Goal: Information Seeking & Learning: Learn about a topic

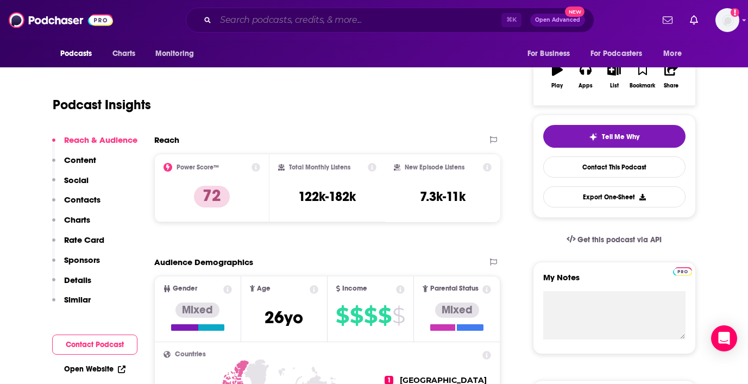
click at [264, 22] on input "Search podcasts, credits, & more..." at bounding box center [359, 19] width 286 height 17
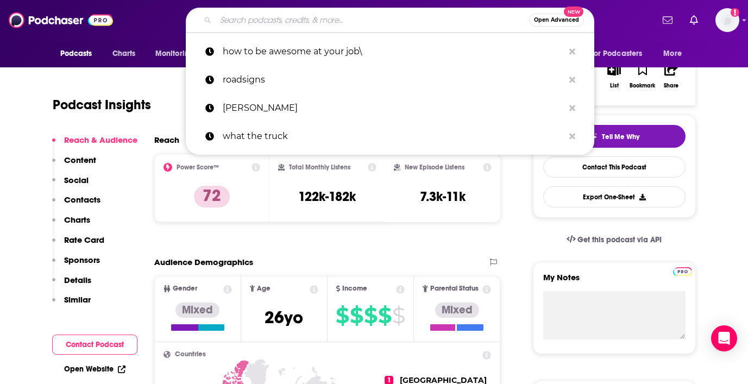
paste input "The TWIML AI Podcast"
type input "The TWIML AI Podcast"
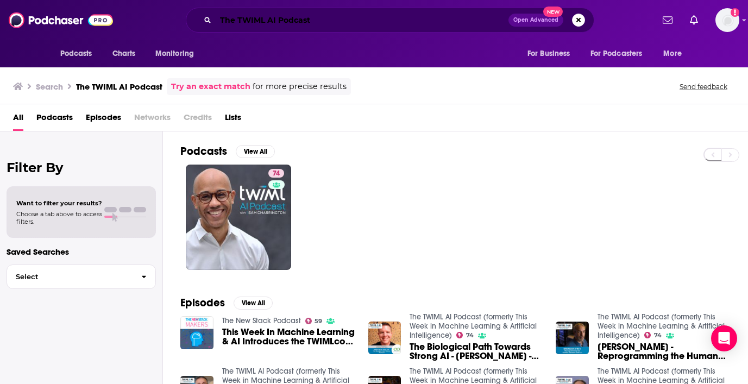
click at [333, 15] on input "The TWIML AI Podcast" at bounding box center [362, 19] width 293 height 17
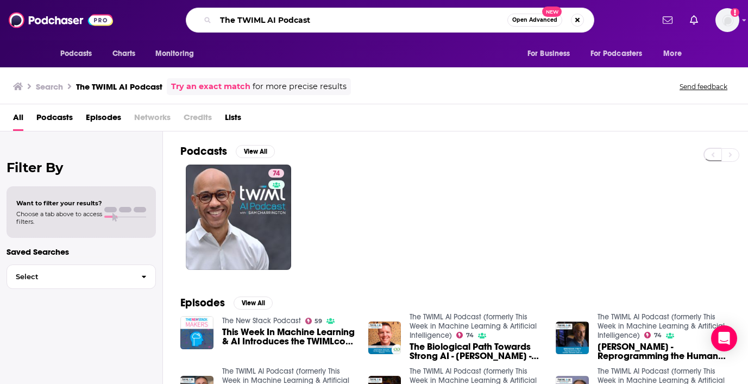
click at [333, 15] on input "The TWIML AI Podcast" at bounding box center [362, 19] width 292 height 17
paste input "[DOMAIN_NAME]"
type input "[DOMAIN_NAME]"
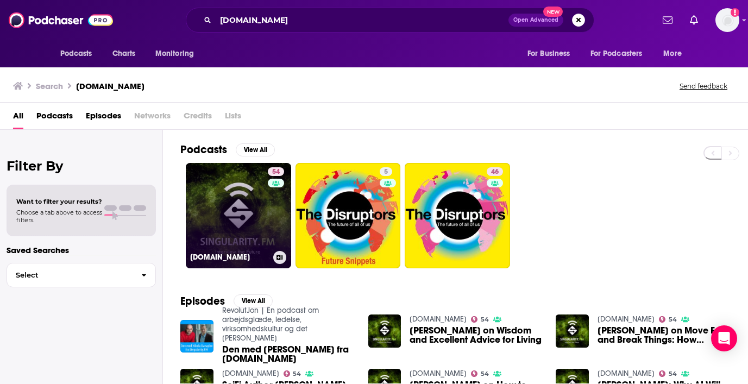
click at [251, 200] on link "54 [DOMAIN_NAME]" at bounding box center [238, 215] width 105 height 105
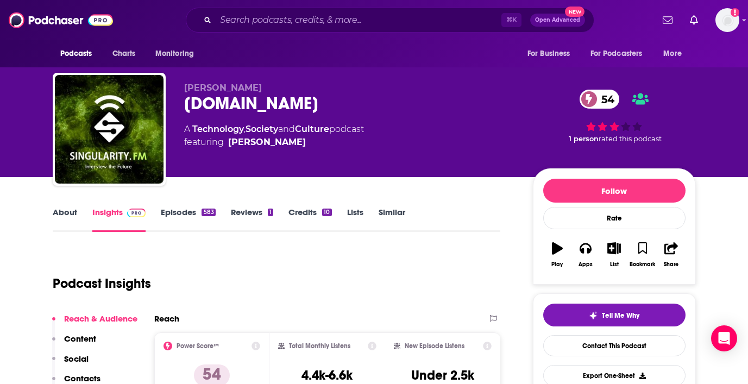
click at [72, 207] on link "About" at bounding box center [65, 219] width 24 height 25
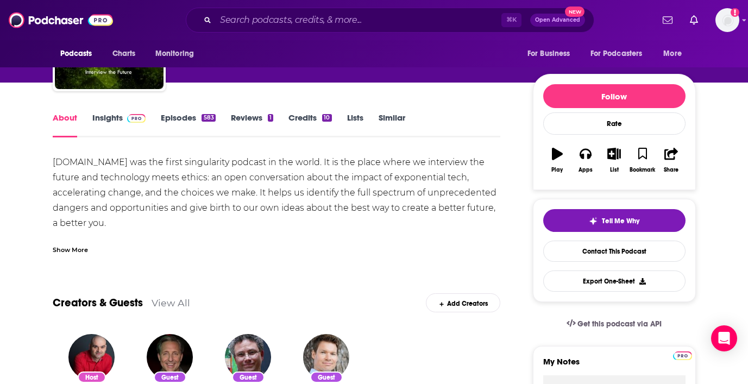
scroll to position [96, 0]
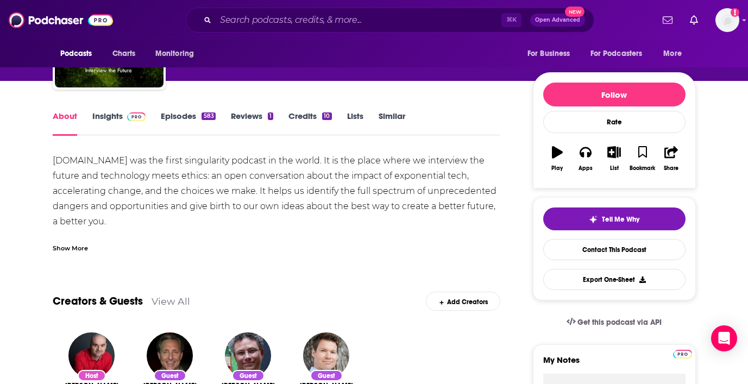
click at [76, 242] on div "Show More" at bounding box center [70, 247] width 35 height 10
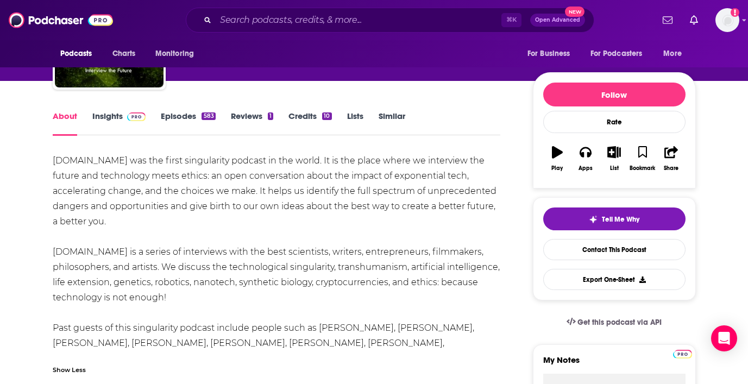
scroll to position [0, 0]
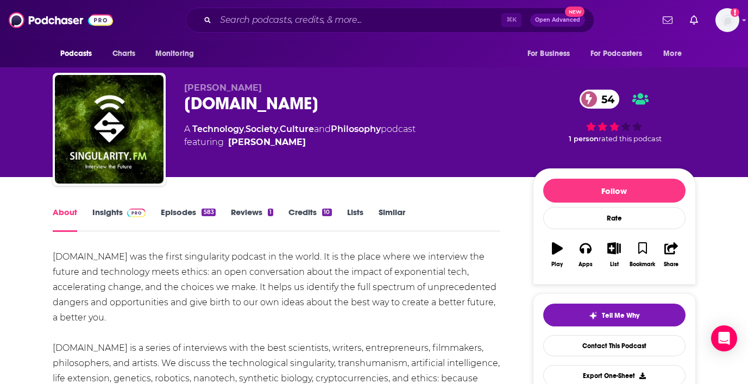
click at [114, 211] on link "Insights" at bounding box center [119, 219] width 54 height 25
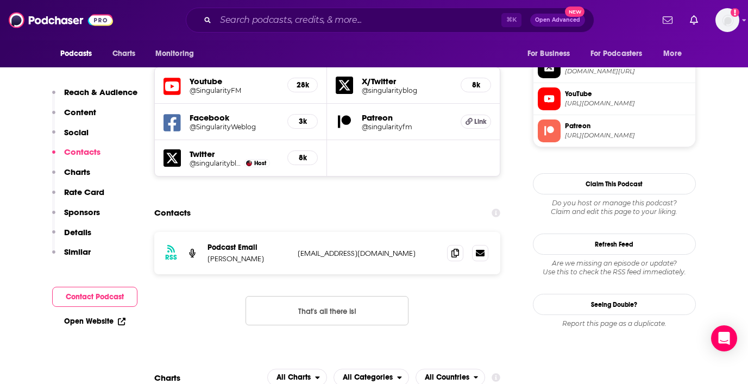
scroll to position [969, 0]
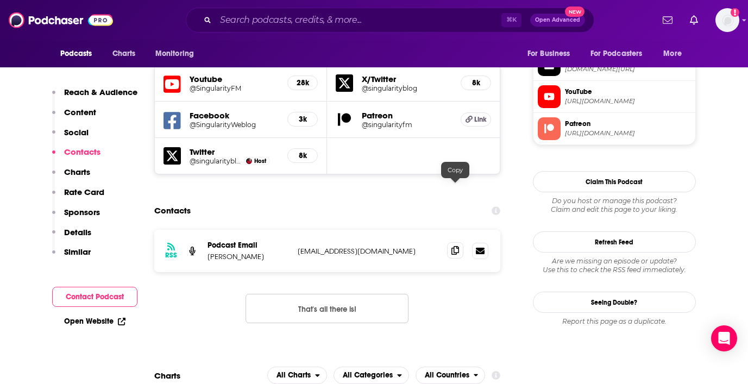
click at [452, 246] on icon at bounding box center [455, 250] width 8 height 9
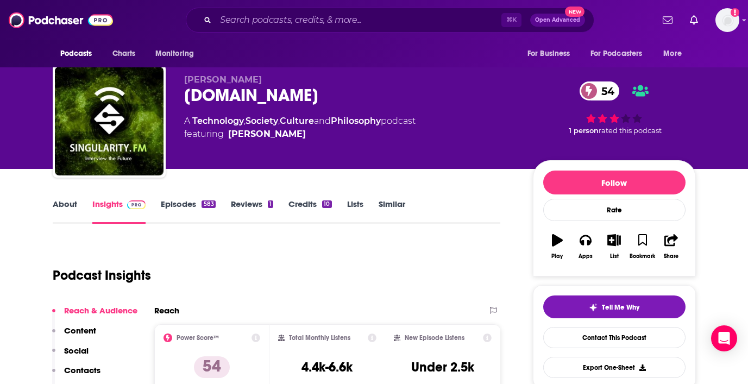
scroll to position [0, 0]
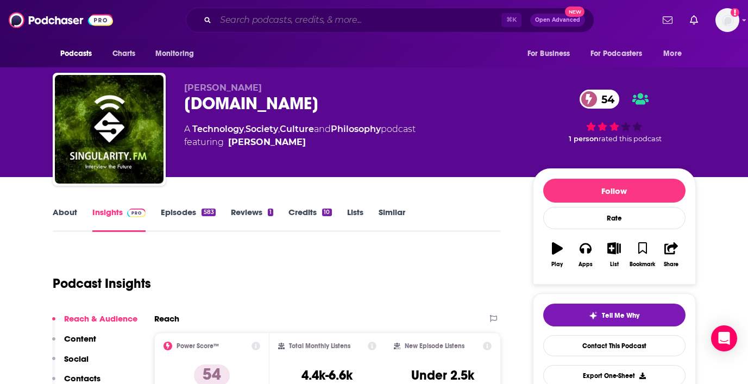
click at [253, 19] on input "Search podcasts, credits, & more..." at bounding box center [359, 19] width 286 height 17
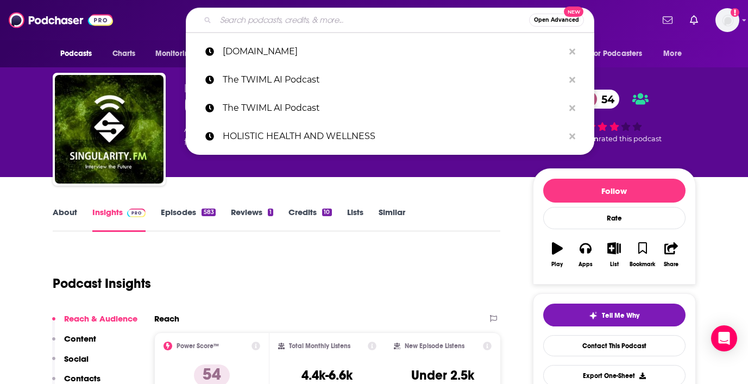
paste input "The Next Big Idea"
type input "The Next Big Idea"
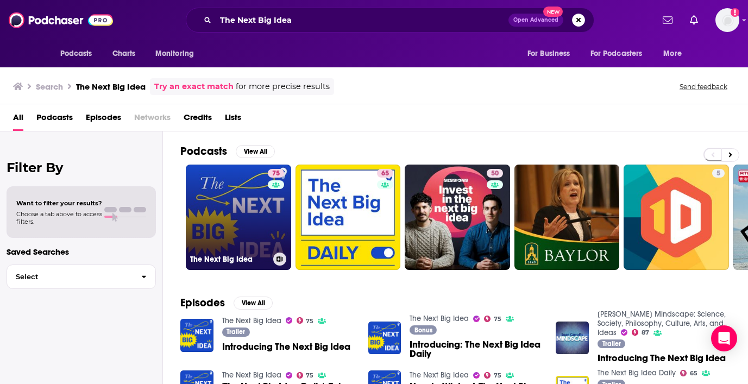
click at [250, 211] on link "75 The Next Big Idea" at bounding box center [238, 216] width 105 height 105
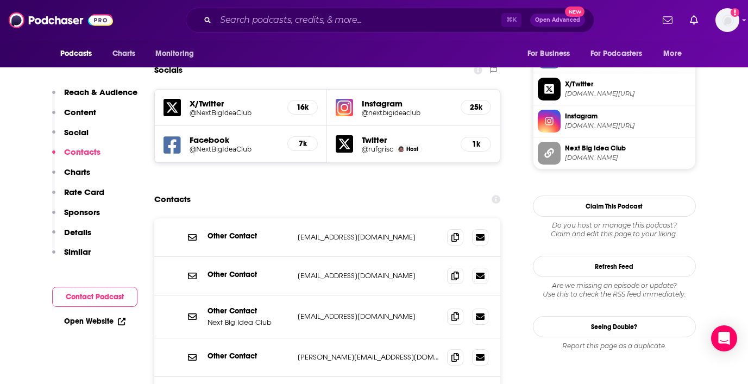
scroll to position [945, 0]
click at [288, 15] on input "Search podcasts, credits, & more..." at bounding box center [359, 19] width 286 height 17
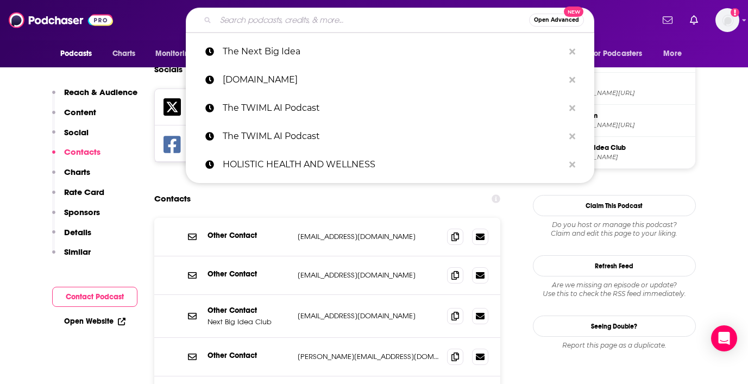
paste input "The Gray Area"
type input "The Gray Area"
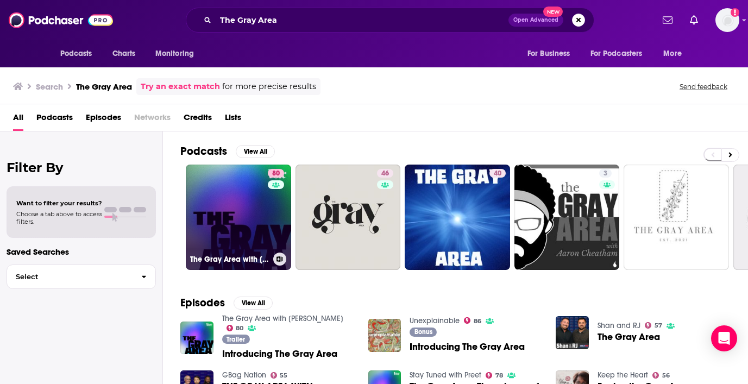
click at [256, 192] on link "80 The Gray Area with [PERSON_NAME]" at bounding box center [238, 216] width 105 height 105
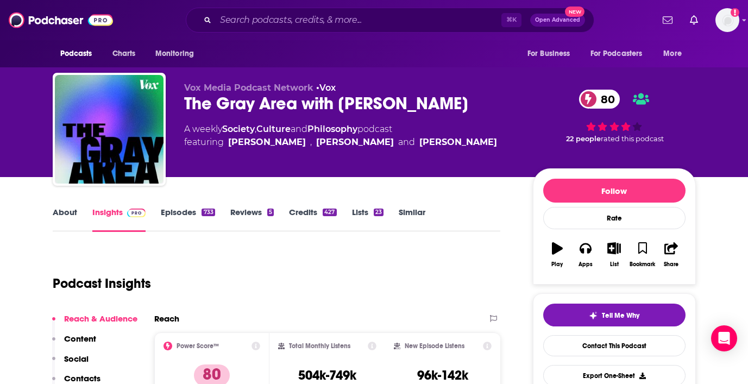
click at [69, 214] on link "About" at bounding box center [65, 219] width 24 height 25
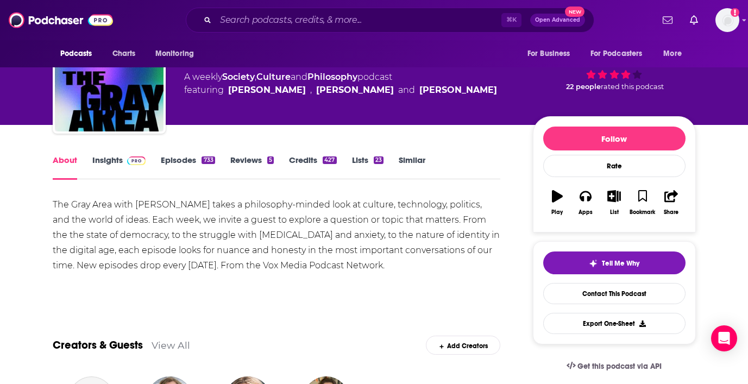
scroll to position [65, 0]
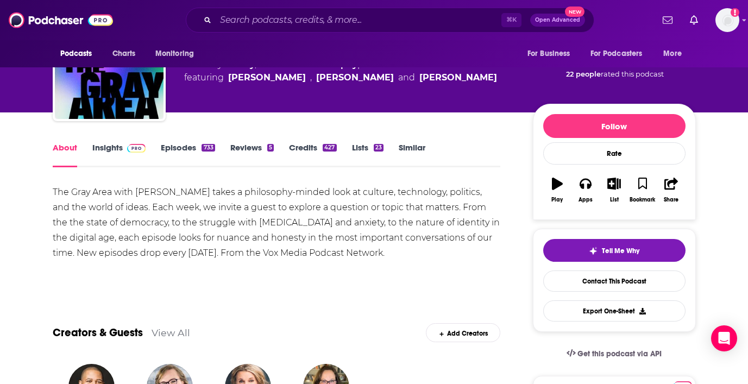
click at [119, 145] on link "Insights" at bounding box center [119, 154] width 54 height 25
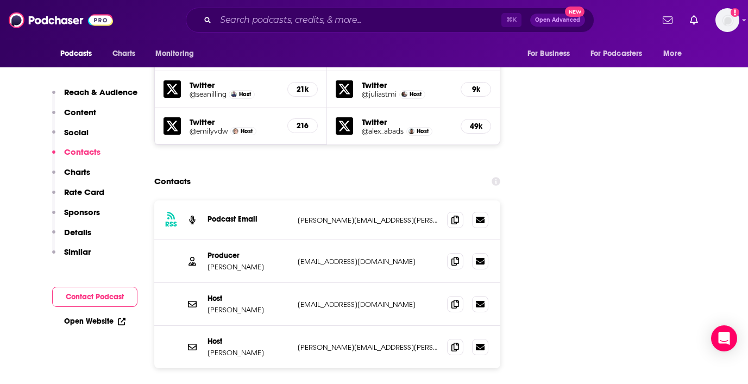
scroll to position [1237, 0]
click at [275, 18] on input "Search podcasts, credits, & more..." at bounding box center [359, 19] width 286 height 17
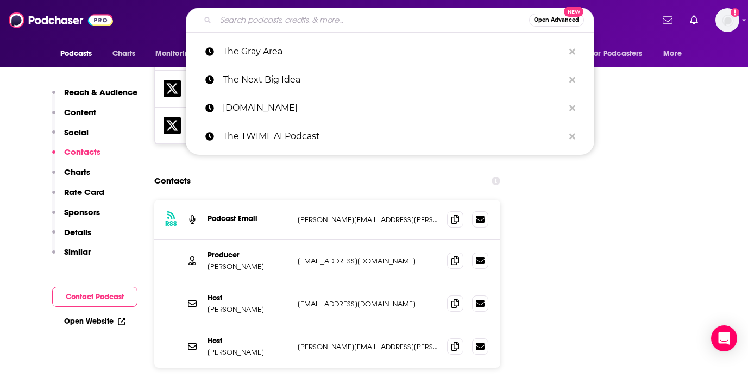
paste input "The Futurists"
type input "The Futurists"
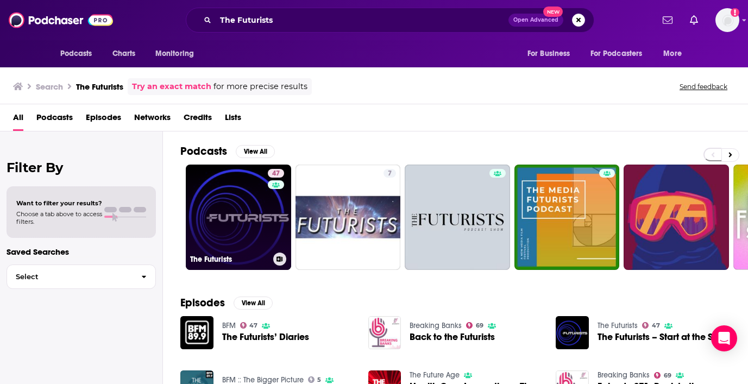
click at [236, 224] on link "47 The Futurists" at bounding box center [238, 216] width 105 height 105
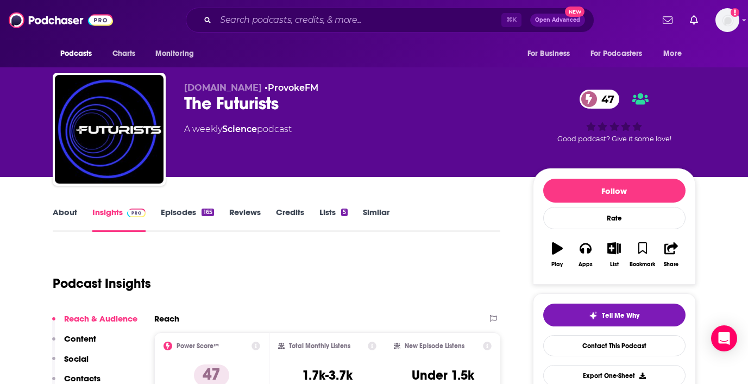
click at [63, 212] on link "About" at bounding box center [65, 219] width 24 height 25
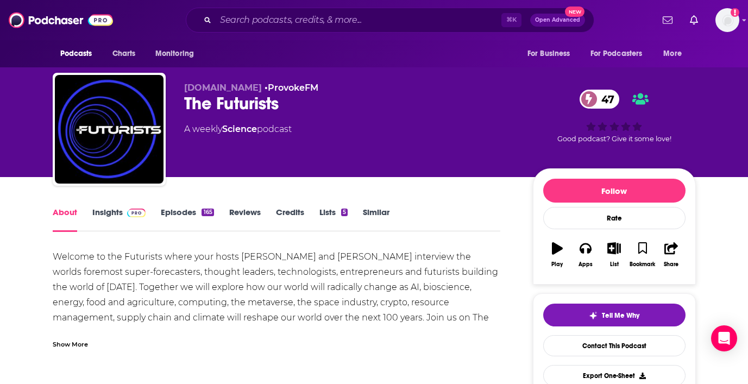
click at [105, 213] on link "Insights" at bounding box center [119, 219] width 54 height 25
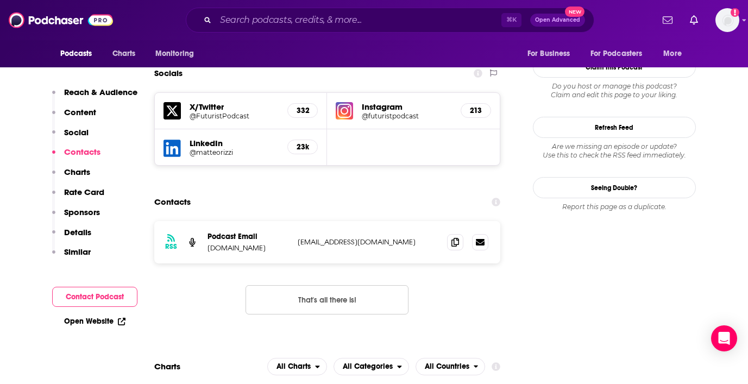
scroll to position [938, 0]
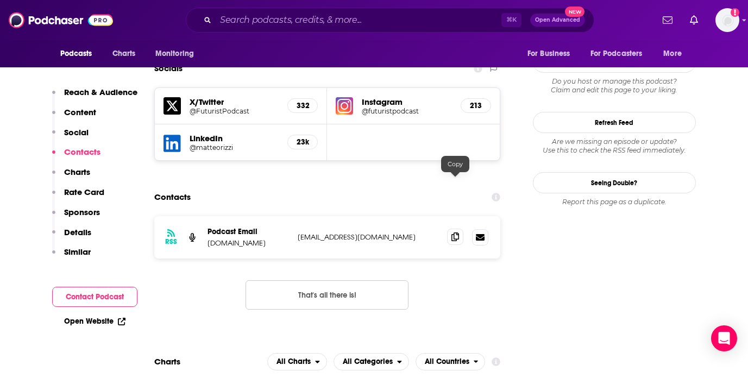
click at [453, 232] on icon at bounding box center [455, 236] width 8 height 9
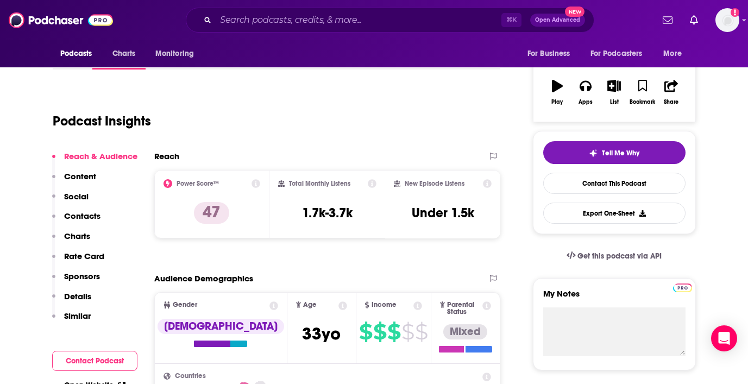
scroll to position [0, 0]
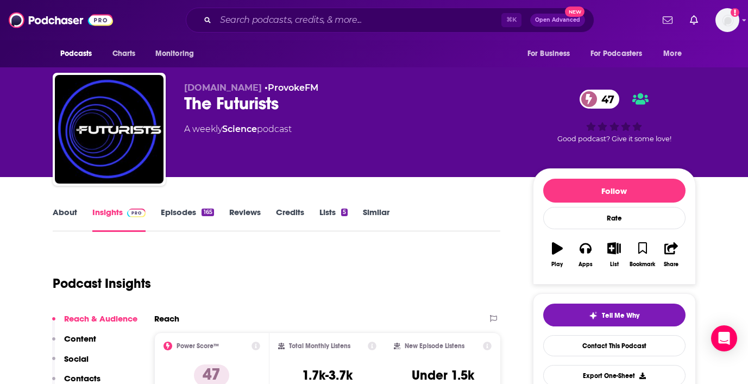
click at [75, 216] on link "About" at bounding box center [65, 219] width 24 height 25
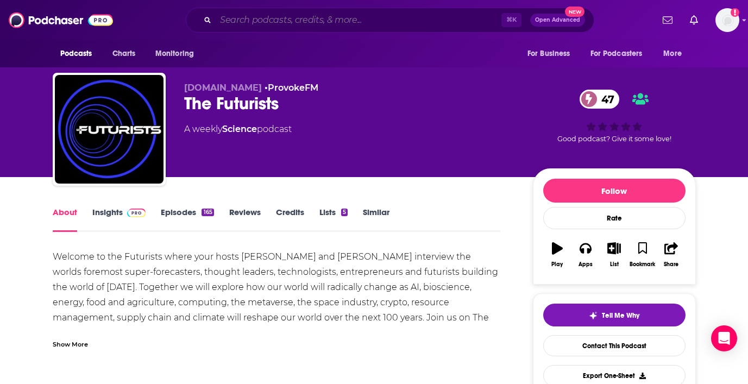
click at [273, 17] on input "Search podcasts, credits, & more..." at bounding box center [359, 19] width 286 height 17
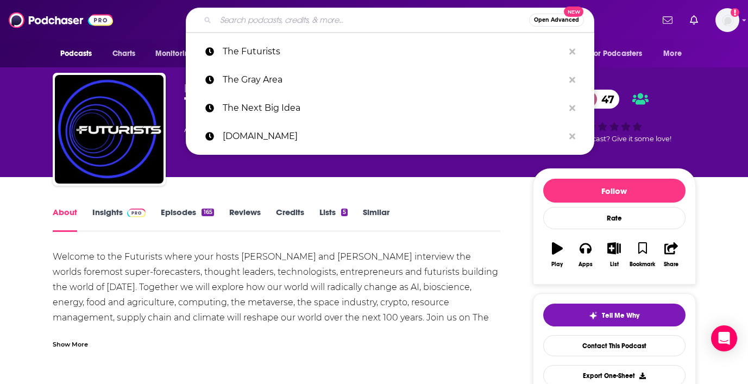
paste input "Digitally Curious"
type input "Digitally Curious"
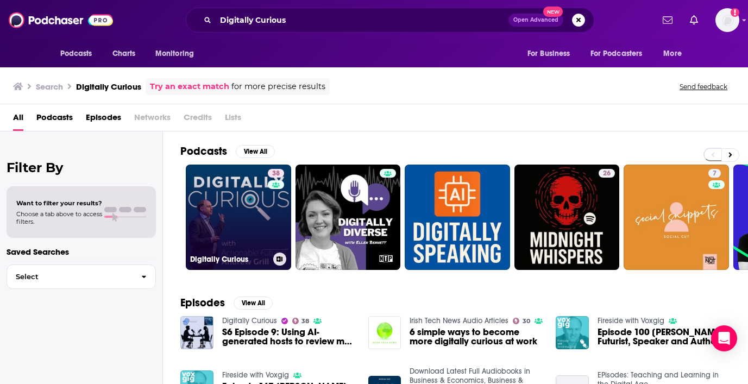
click at [234, 218] on link "38 Digitally Curious" at bounding box center [238, 216] width 105 height 105
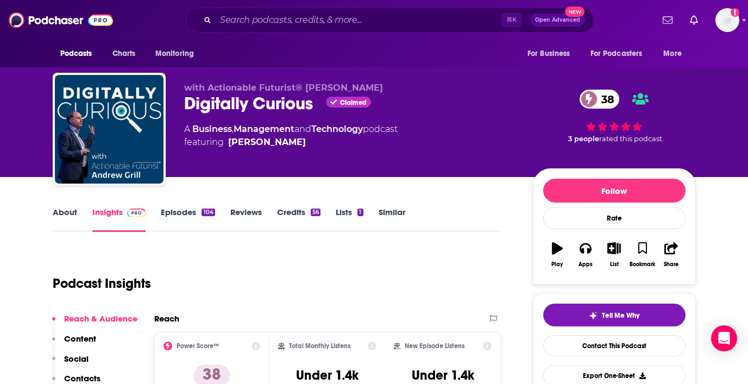
click at [62, 215] on link "About" at bounding box center [65, 219] width 24 height 25
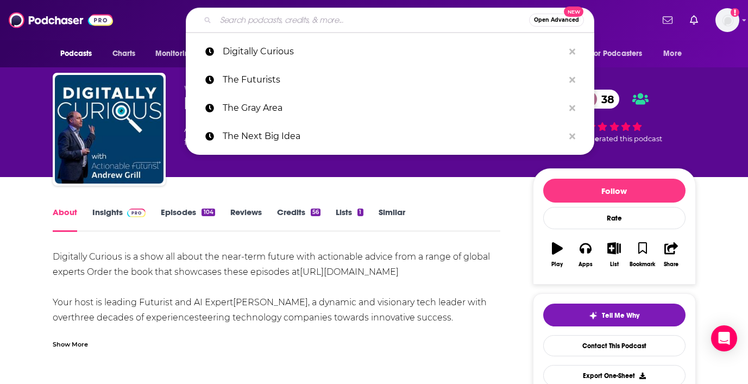
click at [302, 16] on input "Search podcasts, credits, & more..." at bounding box center [372, 19] width 313 height 17
paste input "Nomad Futurist"
type input "Nomad Futurist"
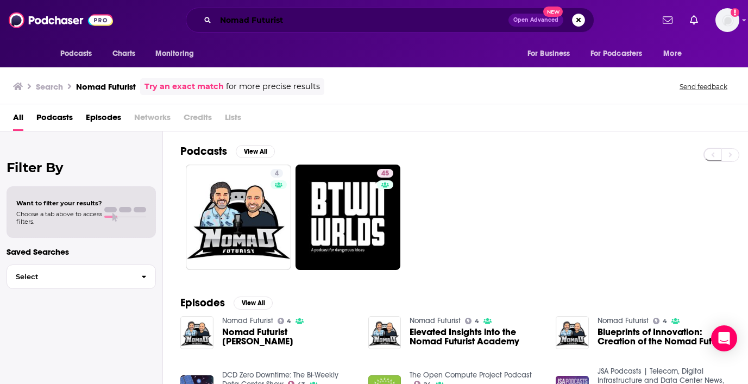
click at [297, 22] on input "Nomad Futurist" at bounding box center [362, 19] width 293 height 17
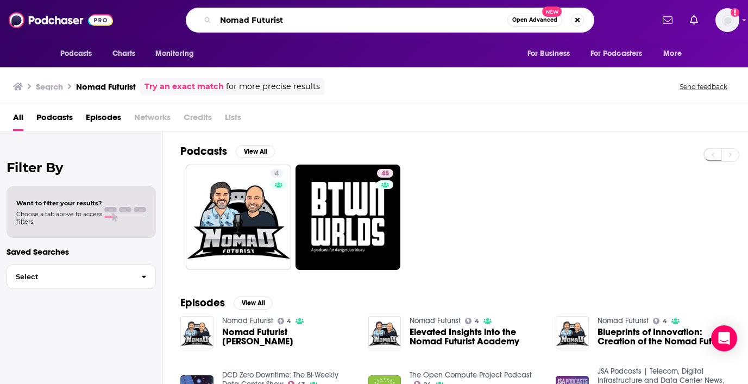
click at [297, 22] on input "Nomad Futurist" at bounding box center [362, 19] width 292 height 17
paste input "The [PERSON_NAME] Podca"
type input "The [PERSON_NAME] Podcast"
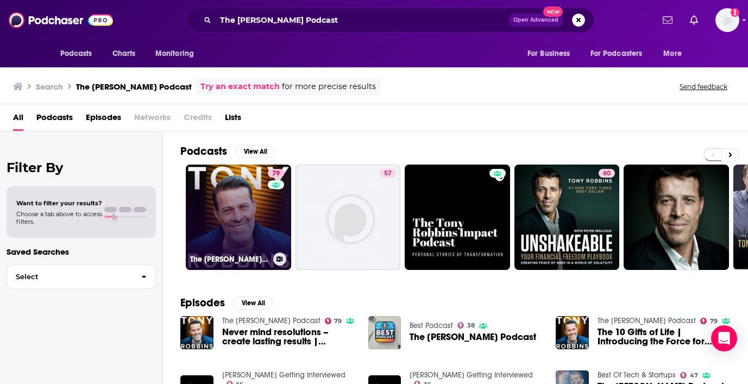
click at [239, 195] on link "79 The [PERSON_NAME] Podcast" at bounding box center [238, 216] width 105 height 105
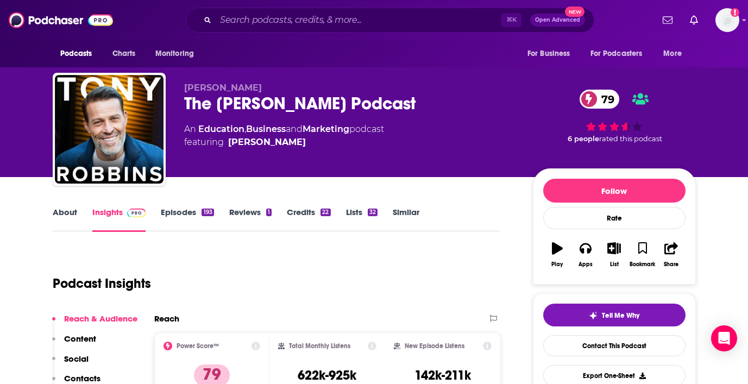
click at [67, 209] on link "About" at bounding box center [65, 219] width 24 height 25
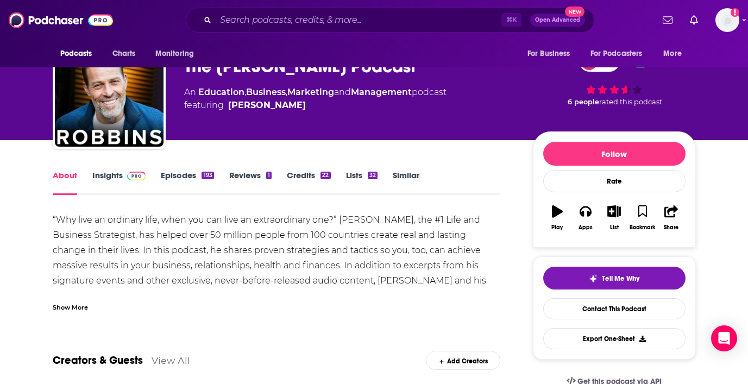
scroll to position [39, 0]
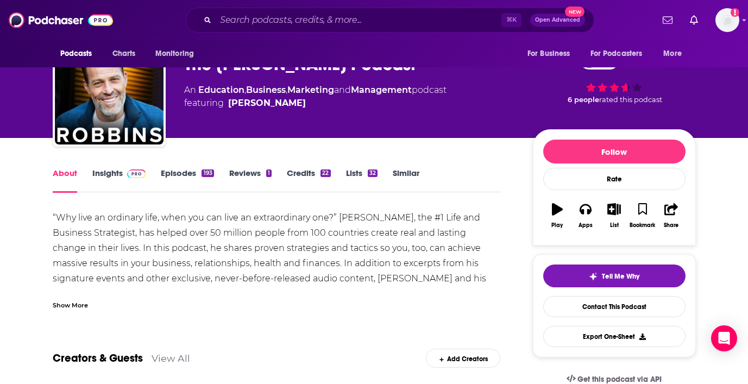
click at [76, 300] on div "Show More" at bounding box center [70, 304] width 35 height 10
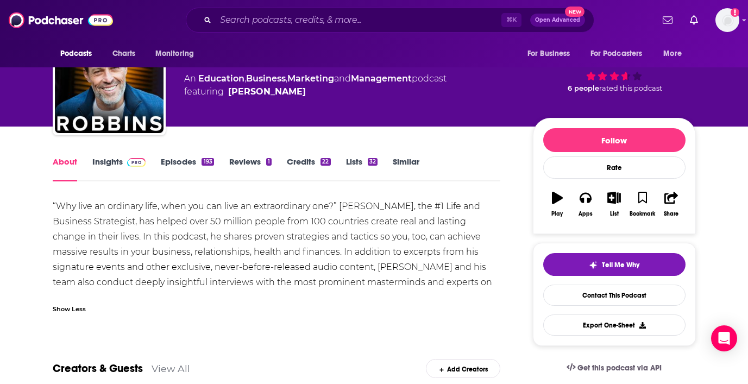
scroll to position [0, 0]
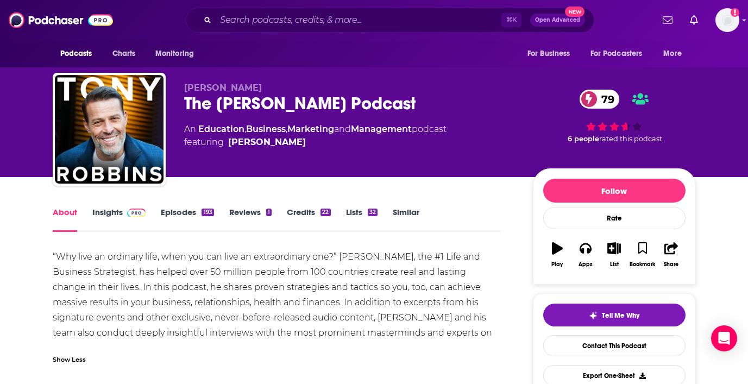
click at [102, 212] on link "Insights" at bounding box center [119, 219] width 54 height 25
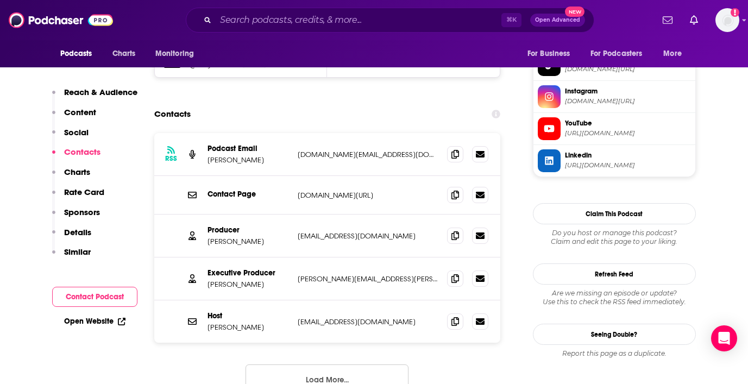
scroll to position [1102, 0]
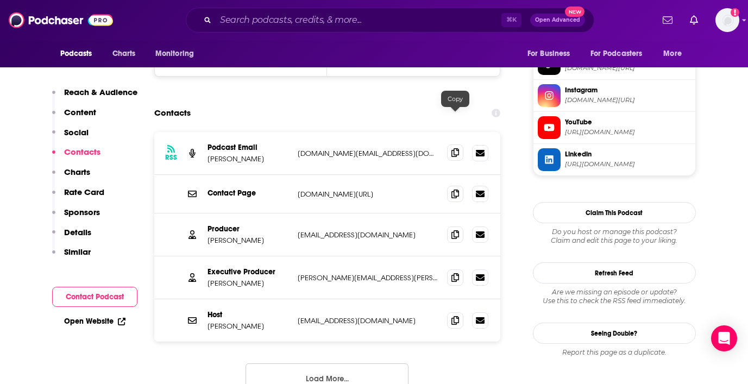
click at [456, 144] on span at bounding box center [455, 152] width 16 height 16
click at [452, 315] on icon at bounding box center [455, 319] width 8 height 9
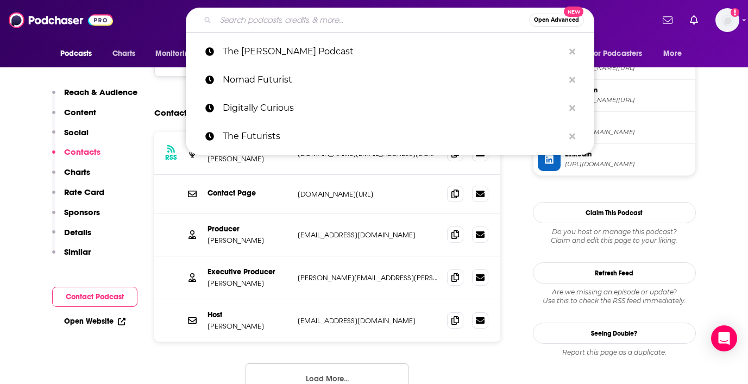
click at [319, 18] on input "Search podcasts, credits, & more..." at bounding box center [372, 19] width 313 height 17
paste input "The School of Greatness"
type input "The School of Greatness"
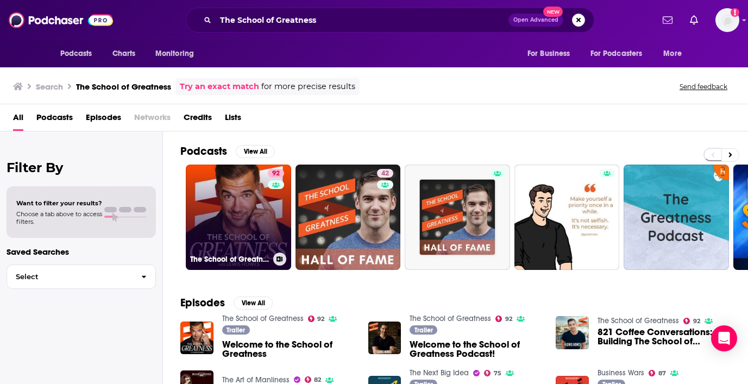
click at [245, 207] on link "92 The School of Greatness" at bounding box center [238, 216] width 105 height 105
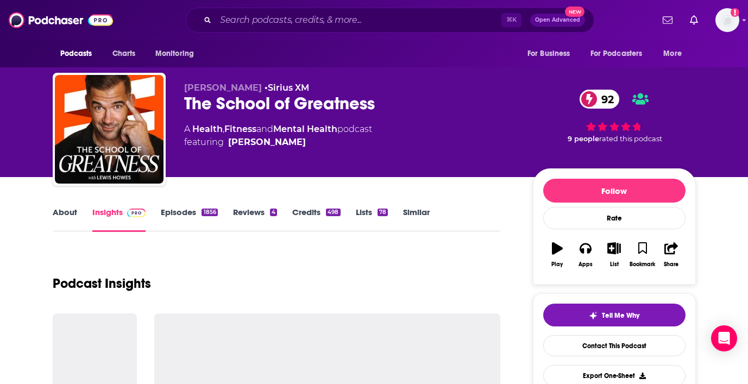
click at [58, 215] on link "About" at bounding box center [65, 219] width 24 height 25
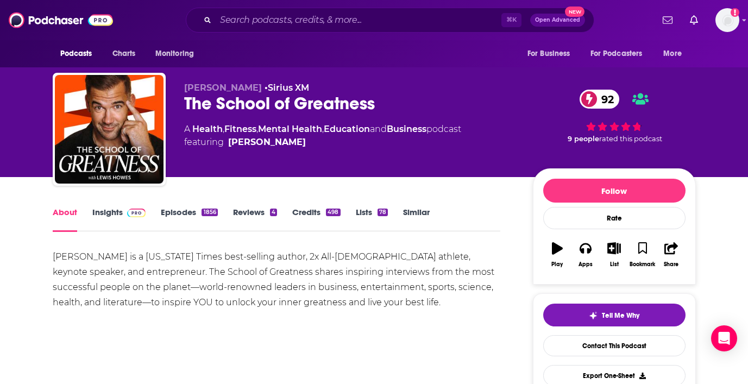
click at [180, 213] on link "Episodes 1856" at bounding box center [189, 219] width 56 height 25
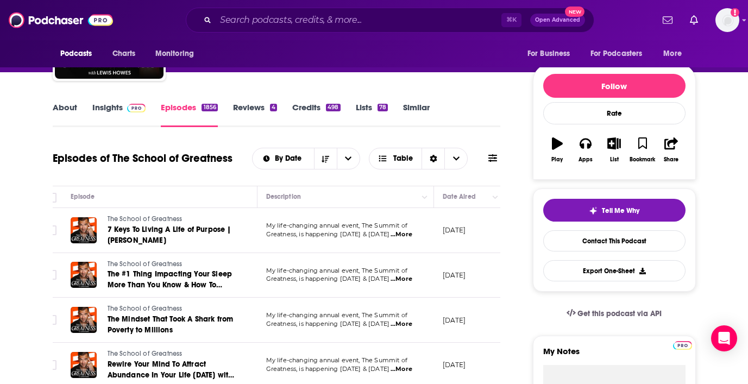
scroll to position [0, 12]
click at [284, 18] on input "Search podcasts, credits, & more..." at bounding box center [359, 19] width 286 height 17
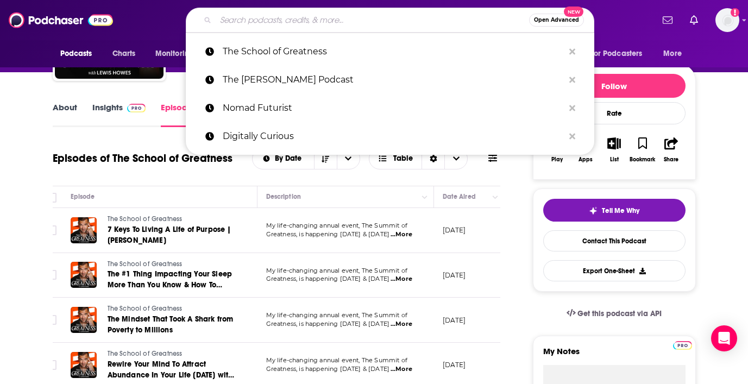
paste input "The Life Coach School Podcast"
type input "The Life Coach School Podcast"
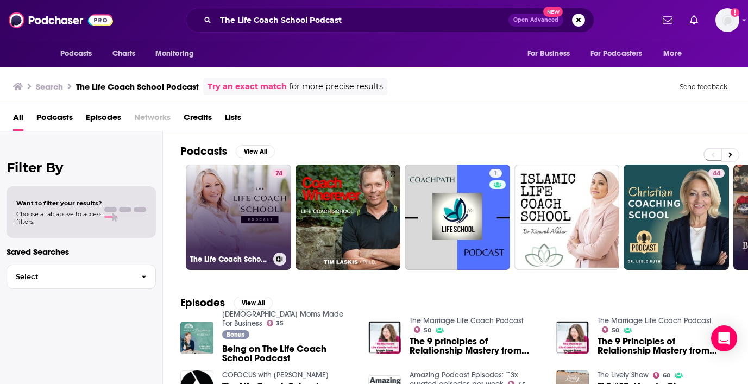
click at [237, 205] on link "74 The Life Coach School Podcast" at bounding box center [238, 216] width 105 height 105
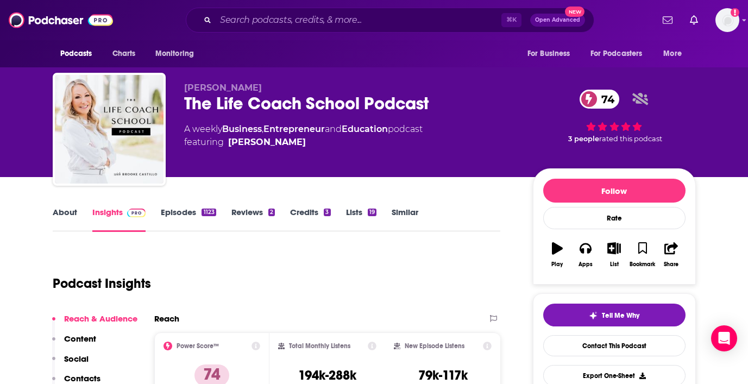
click at [60, 212] on link "About" at bounding box center [65, 219] width 24 height 25
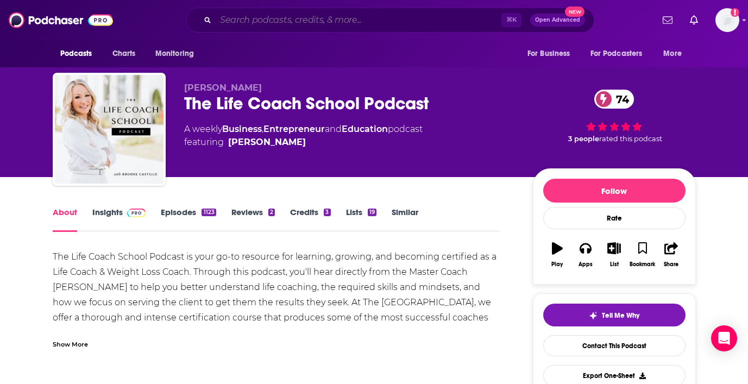
click at [287, 18] on input "Search podcasts, credits, & more..." at bounding box center [359, 19] width 286 height 17
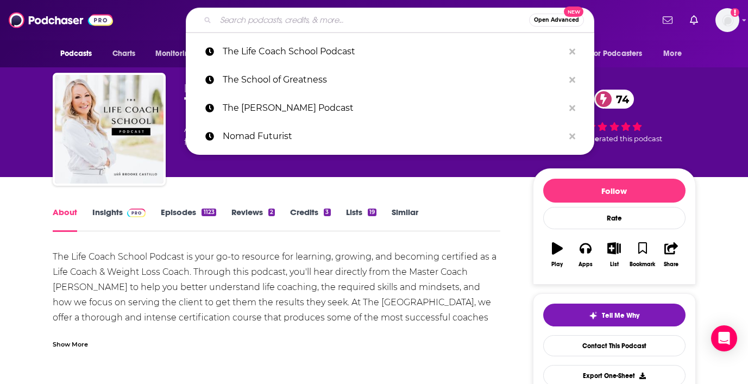
paste input "The Daily Stoic"
type input "The Daily Stoic"
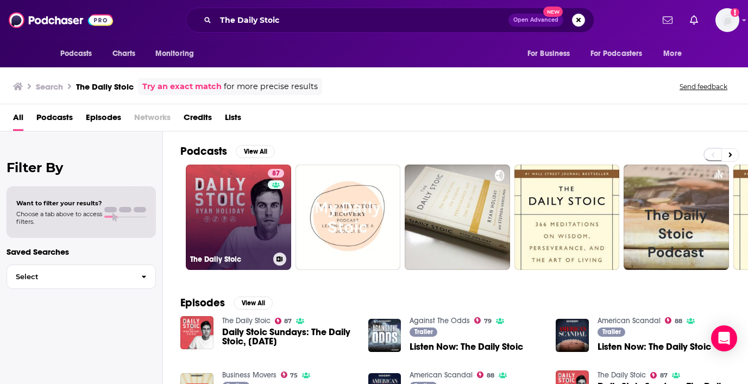
click at [232, 206] on link "87 The Daily Stoic" at bounding box center [238, 216] width 105 height 105
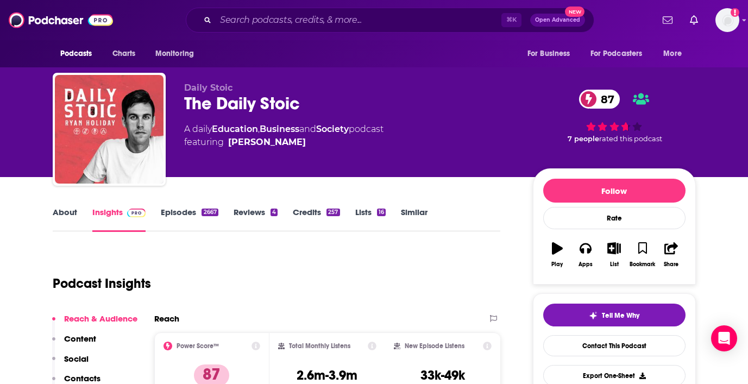
click at [65, 212] on link "About" at bounding box center [65, 219] width 24 height 25
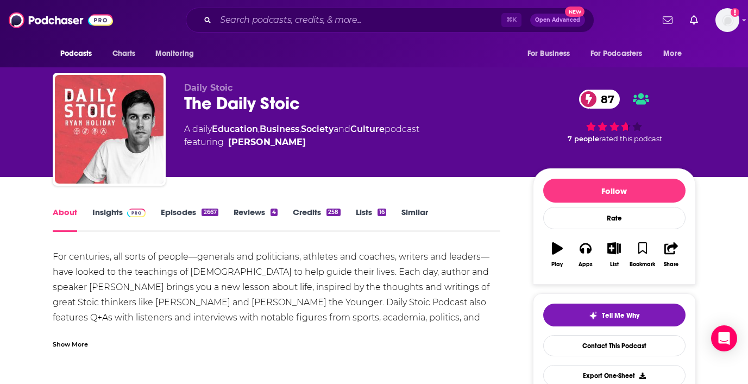
click at [118, 213] on link "Insights" at bounding box center [119, 219] width 54 height 25
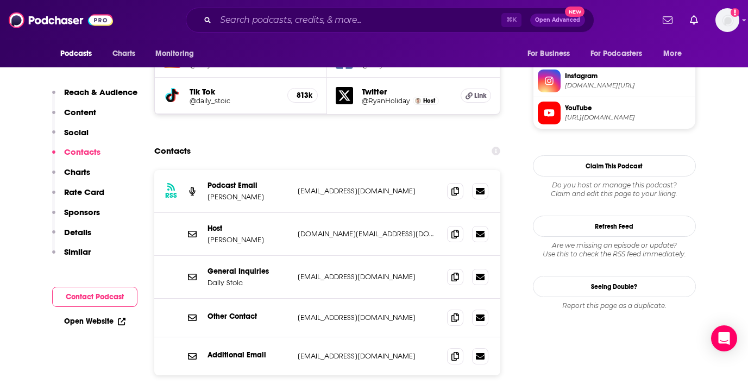
scroll to position [1082, 0]
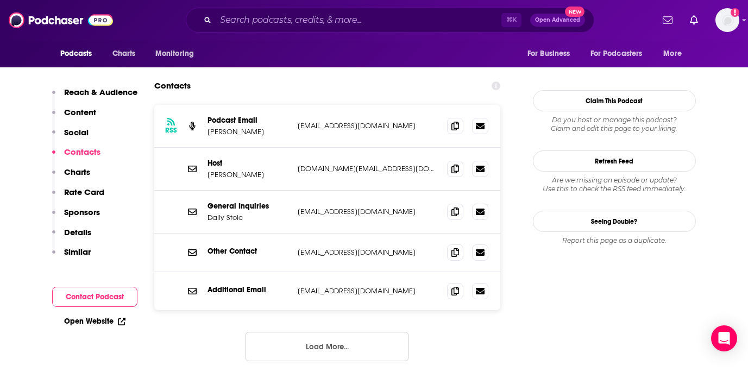
click at [308, 332] on button "Load More..." at bounding box center [326, 346] width 163 height 29
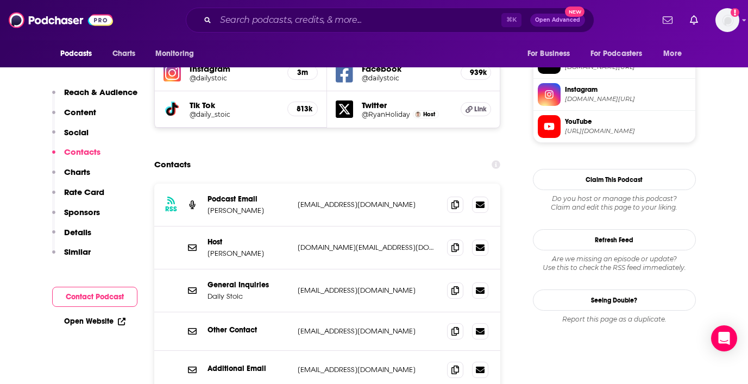
scroll to position [1001, 0]
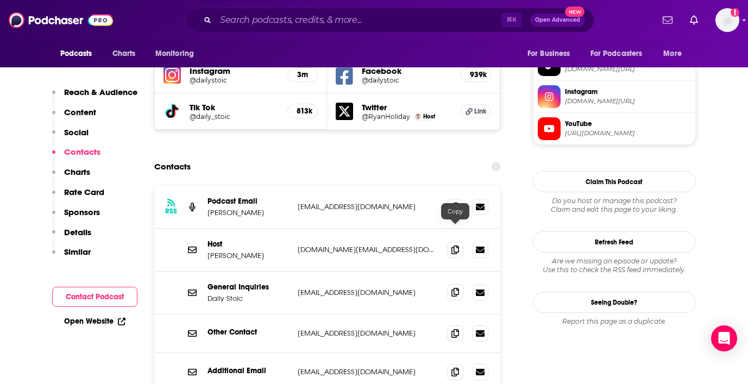
click at [454, 288] on icon at bounding box center [455, 292] width 8 height 9
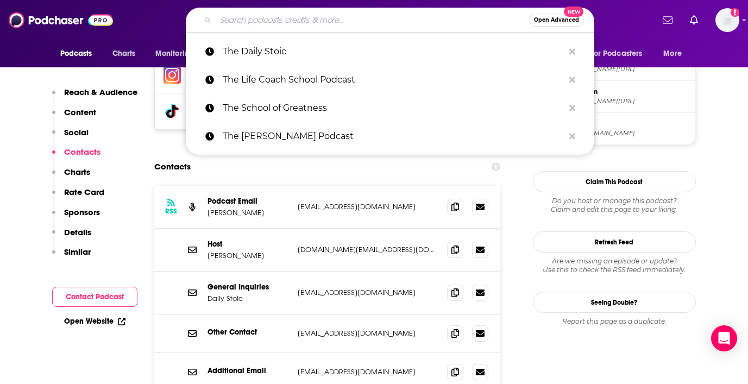
click at [319, 14] on input "Search podcasts, credits, & more..." at bounding box center [372, 19] width 313 height 17
paste input "The Knowledge Project"
type input "The Knowledge Project"
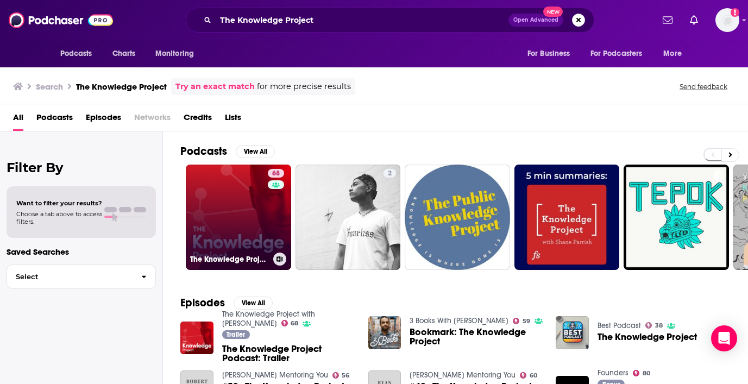
click at [244, 218] on link "68 The Knowledge Project with [PERSON_NAME]" at bounding box center [238, 216] width 105 height 105
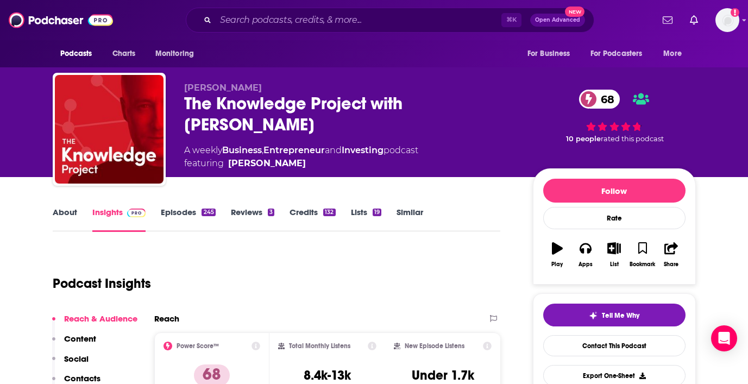
click at [68, 212] on link "About" at bounding box center [65, 219] width 24 height 25
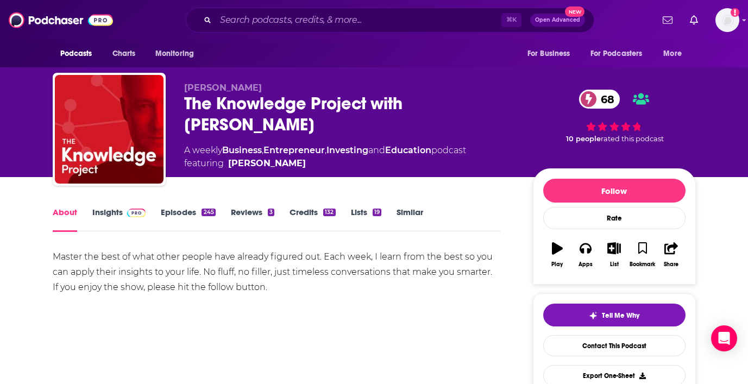
click at [181, 210] on link "Episodes 245" at bounding box center [188, 219] width 54 height 25
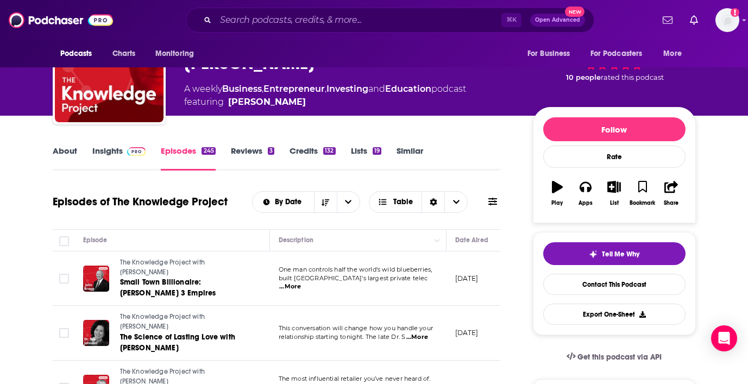
scroll to position [59, 0]
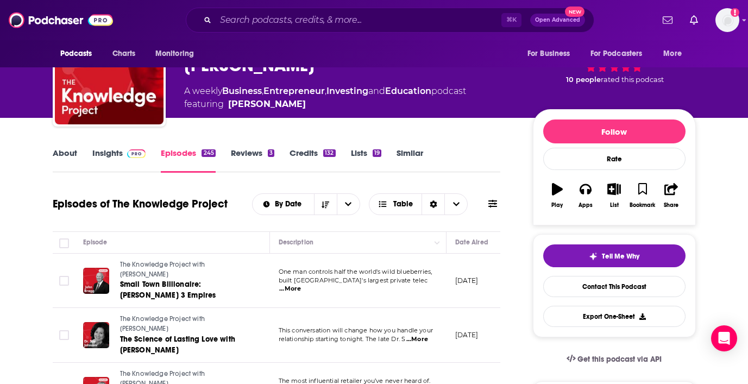
click at [116, 150] on link "Insights" at bounding box center [119, 160] width 54 height 25
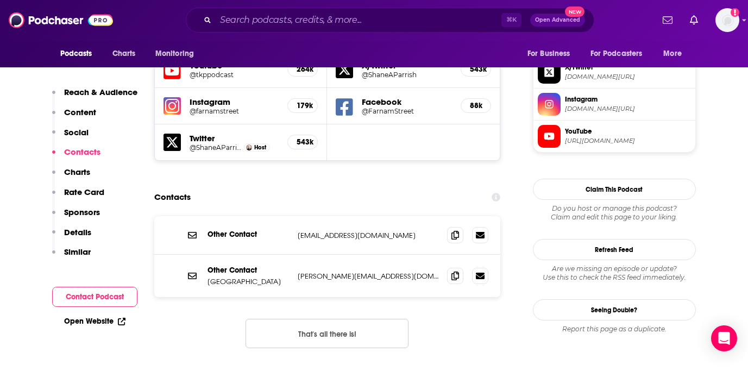
scroll to position [962, 0]
click at [455, 270] on icon at bounding box center [455, 274] width 8 height 9
click at [275, 20] on input "Search podcasts, credits, & more..." at bounding box center [359, 19] width 286 height 17
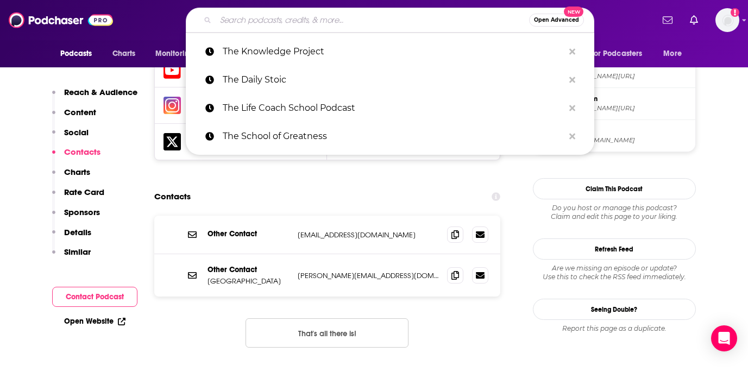
paste input "HBR IdeaCast"
type input "HBR IdeaCast"
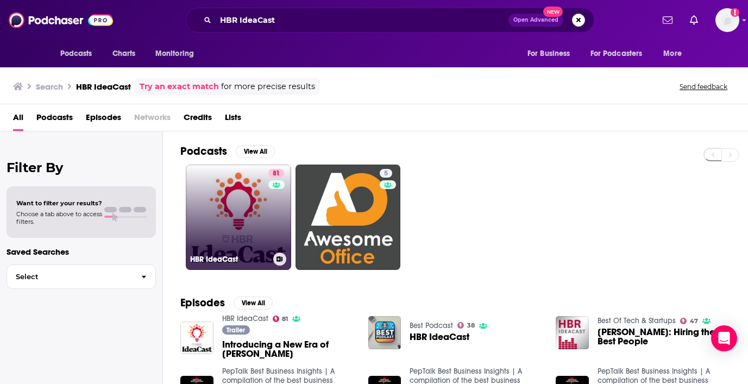
click at [240, 212] on link "81 [PERSON_NAME]" at bounding box center [238, 216] width 105 height 105
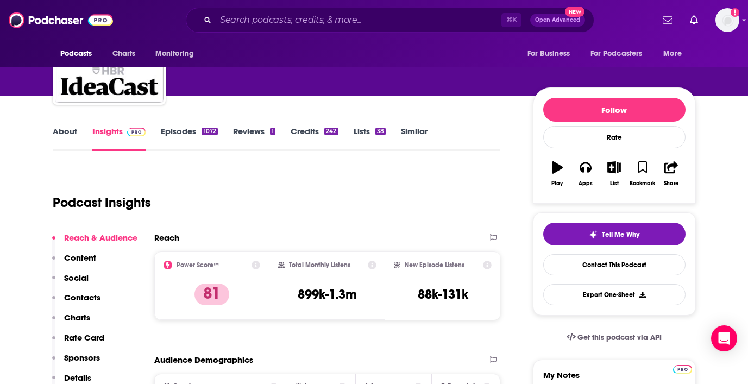
scroll to position [102, 0]
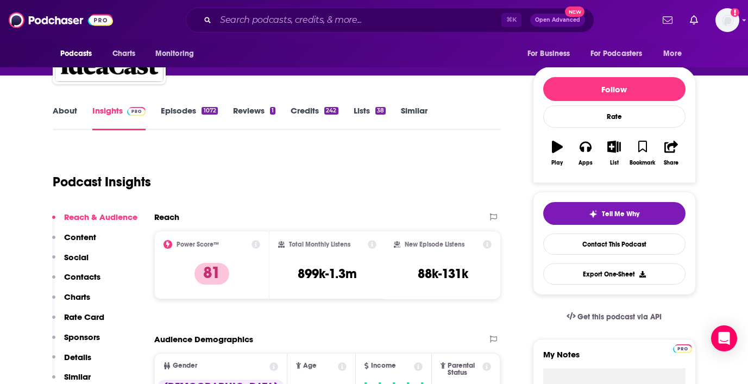
click at [70, 107] on link "About" at bounding box center [65, 117] width 24 height 25
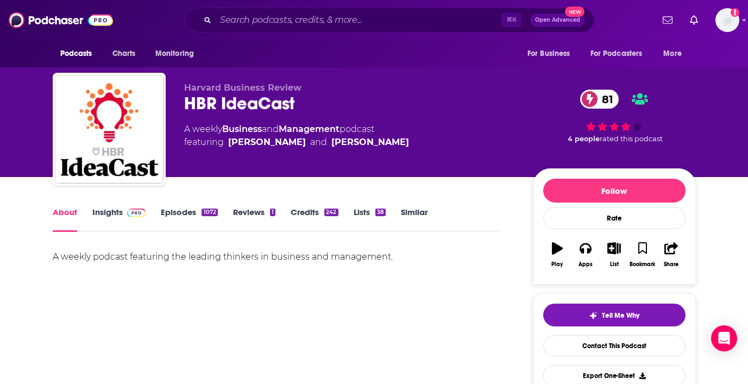
click at [177, 207] on link "Episodes 1072" at bounding box center [189, 219] width 56 height 25
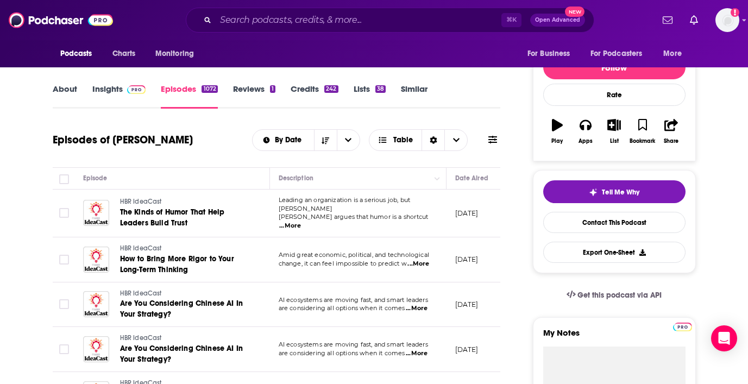
scroll to position [112, 0]
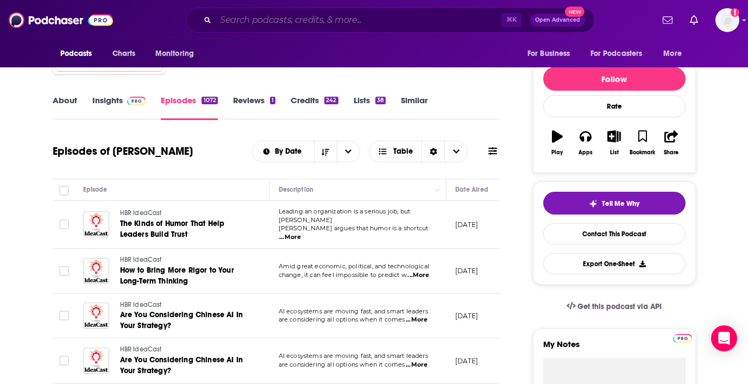
click at [298, 23] on input "Search podcasts, credits, & more..." at bounding box center [359, 19] width 286 height 17
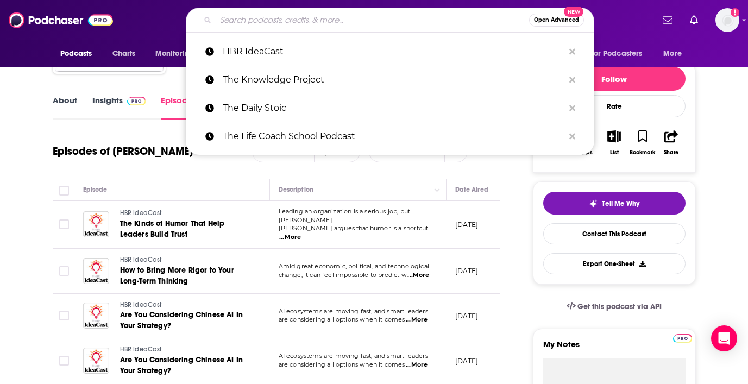
paste input "Future Tech and Foresight"
type input "Future Tech and Foresight"
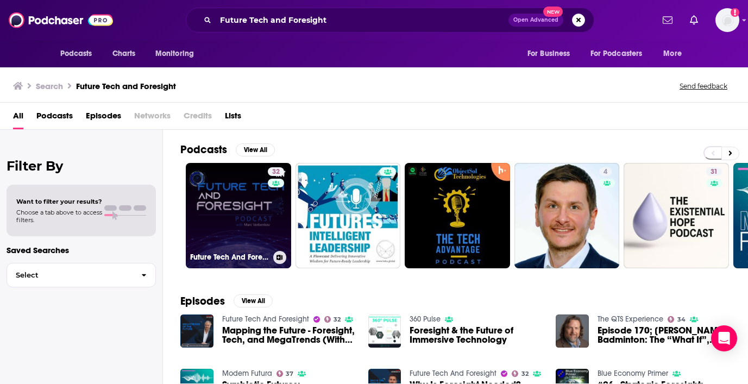
click at [222, 212] on link "32 Future Tech And Foresight" at bounding box center [238, 215] width 105 height 105
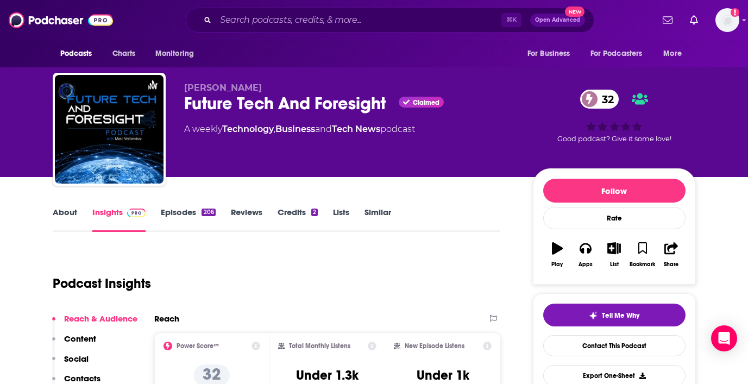
click at [67, 212] on link "About" at bounding box center [65, 219] width 24 height 25
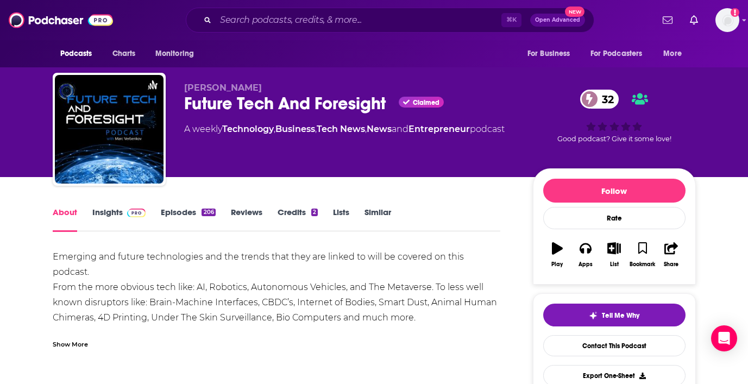
click at [68, 343] on div "Show More" at bounding box center [70, 343] width 35 height 10
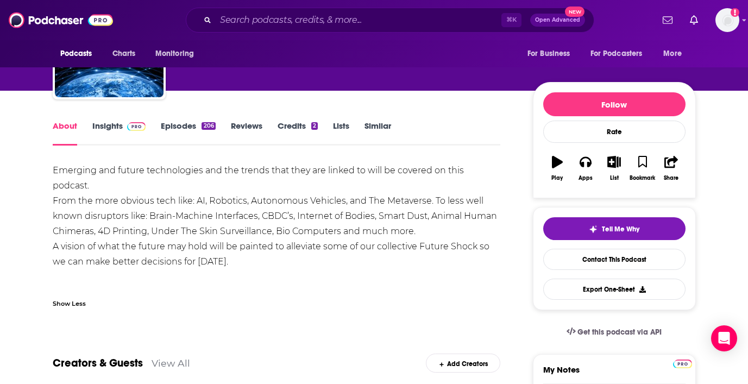
scroll to position [87, 0]
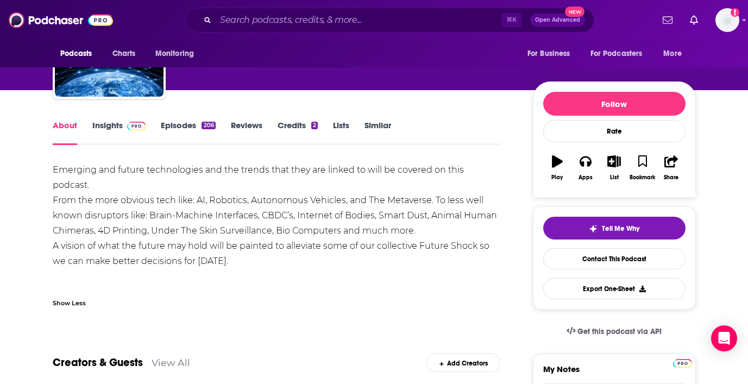
click at [117, 127] on link "Insights" at bounding box center [119, 132] width 54 height 25
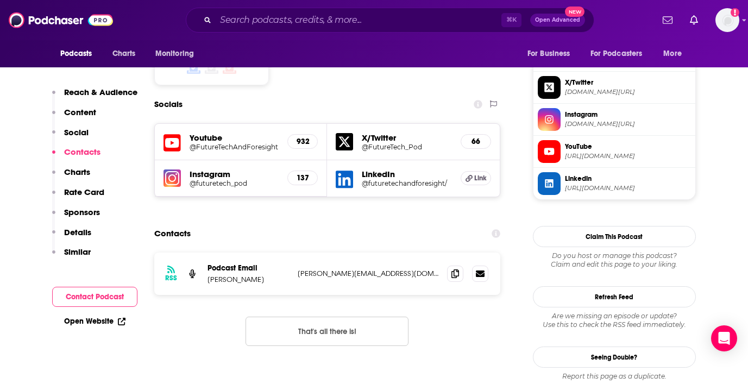
scroll to position [915, 0]
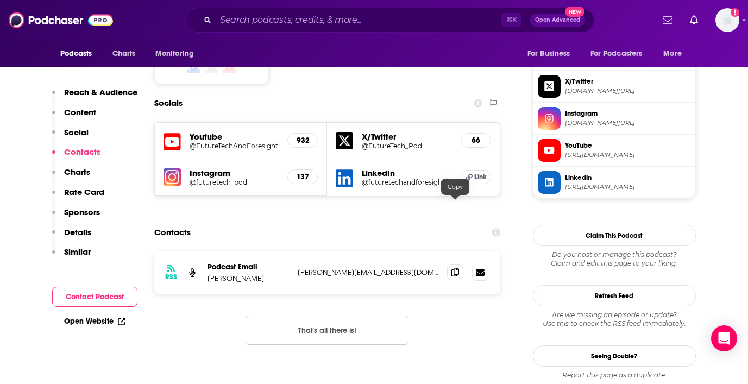
click at [453, 268] on icon at bounding box center [455, 272] width 8 height 9
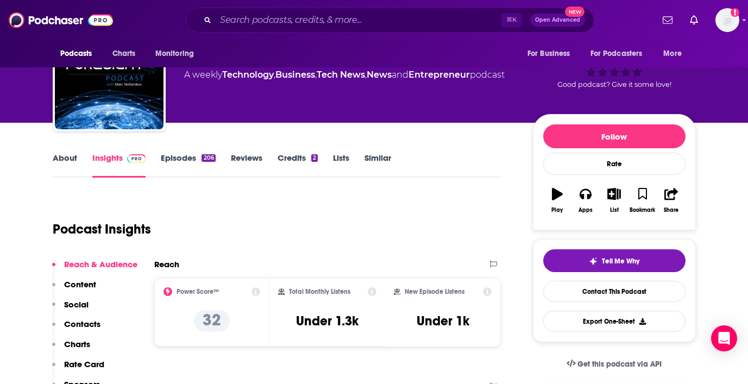
scroll to position [0, 0]
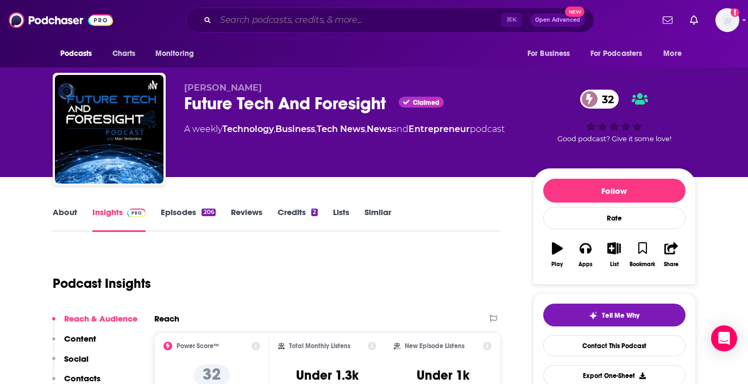
click at [246, 18] on input "Search podcasts, credits, & more..." at bounding box center [359, 19] width 286 height 17
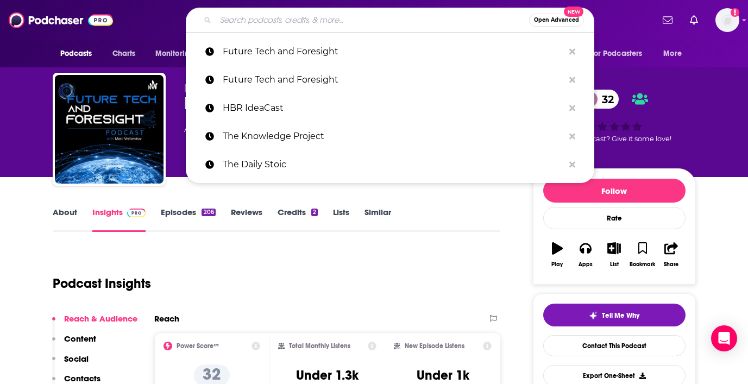
paste input "WorkLife with [PERSON_NAME]"
type input "WorkLife with [PERSON_NAME]"
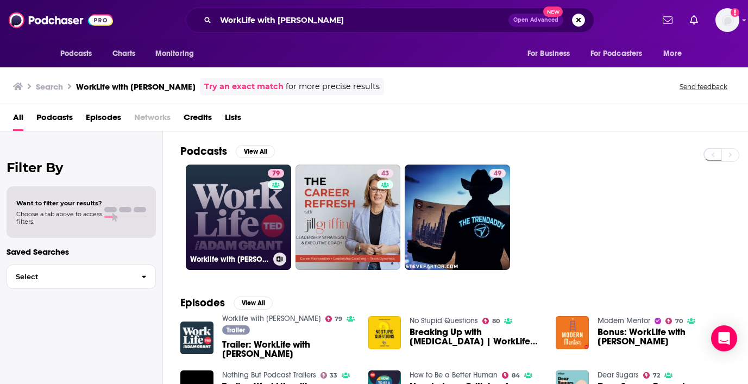
click at [225, 211] on link "79 Worklife with [PERSON_NAME]" at bounding box center [238, 216] width 105 height 105
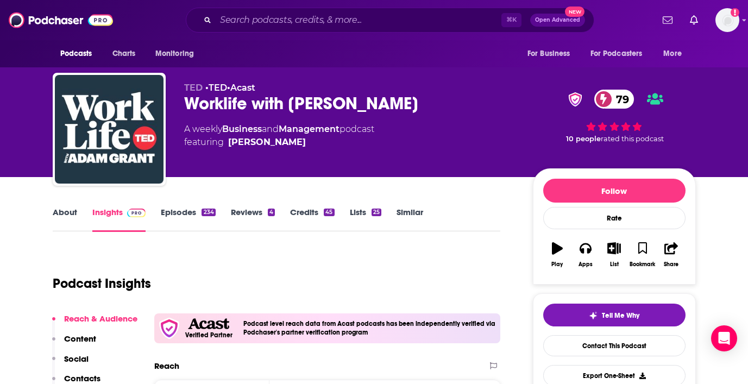
click at [68, 211] on link "About" at bounding box center [65, 219] width 24 height 25
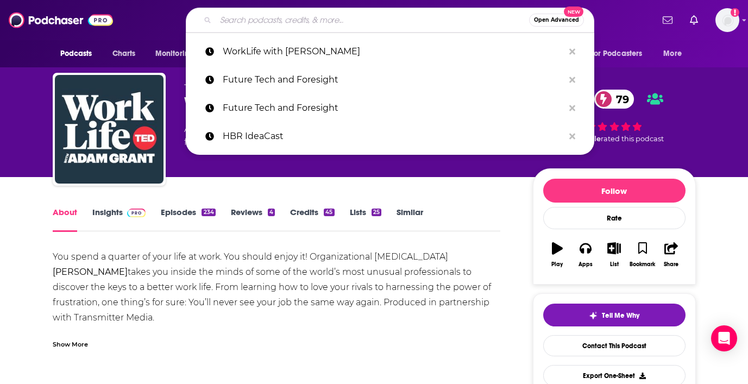
click at [287, 18] on input "Search podcasts, credits, & more..." at bounding box center [372, 19] width 313 height 17
paste input "The TWIML AI Podcast"
type input "The TWIML AI Podcast"
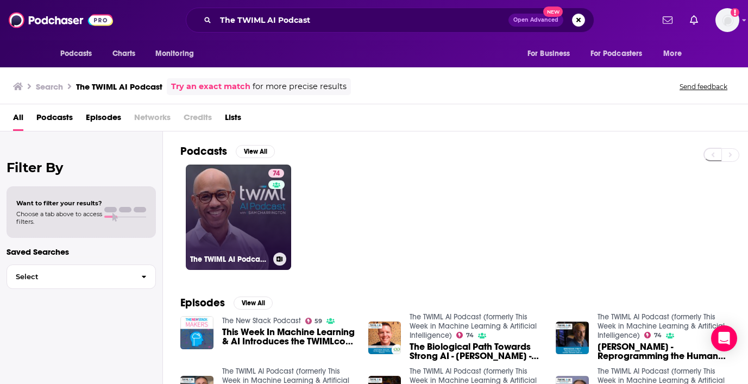
click at [225, 223] on link "74 The TWIML AI Podcast (formerly This Week in Machine Learning & Artificial In…" at bounding box center [238, 216] width 105 height 105
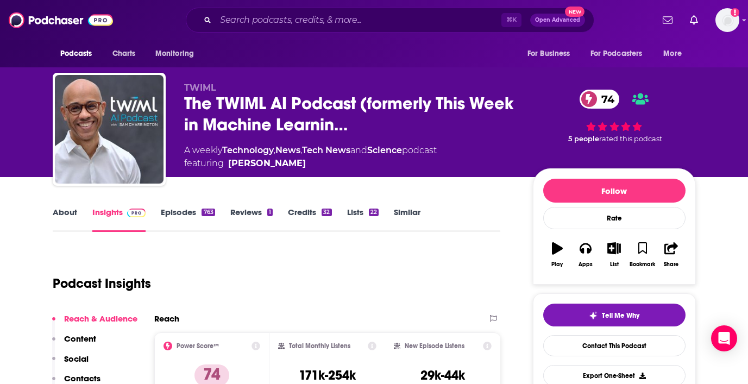
click at [59, 210] on link "About" at bounding box center [65, 219] width 24 height 25
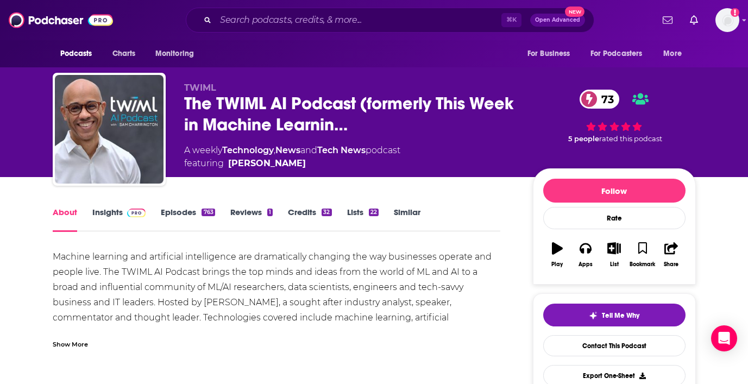
click at [107, 216] on link "Insights" at bounding box center [119, 219] width 54 height 25
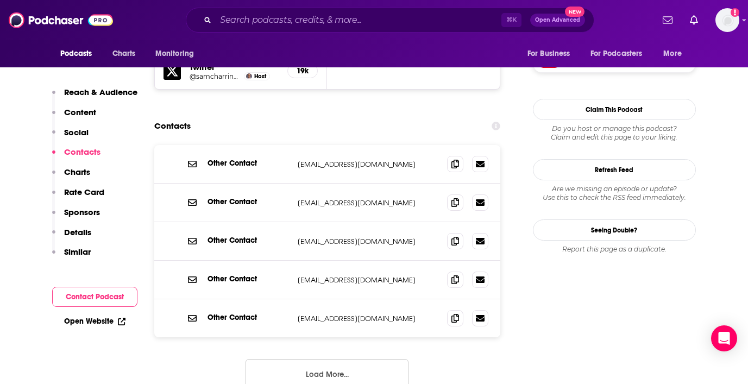
scroll to position [1043, 0]
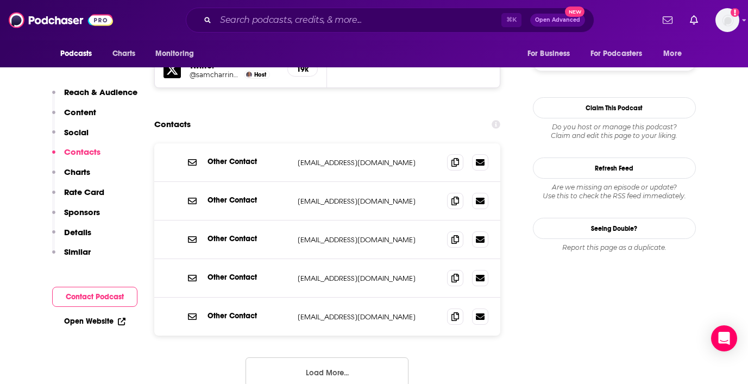
click at [341, 357] on button "Load More..." at bounding box center [326, 371] width 163 height 29
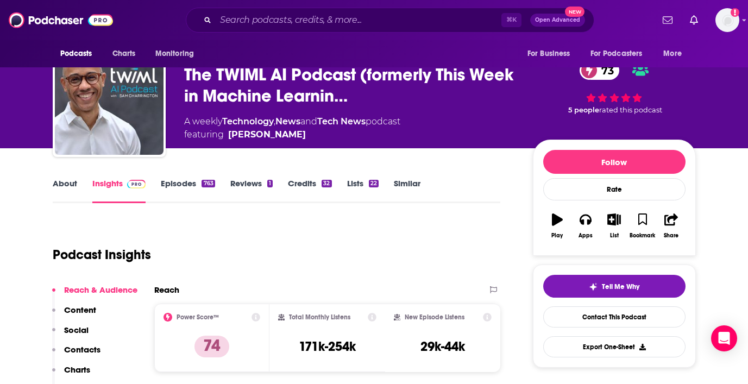
scroll to position [0, 0]
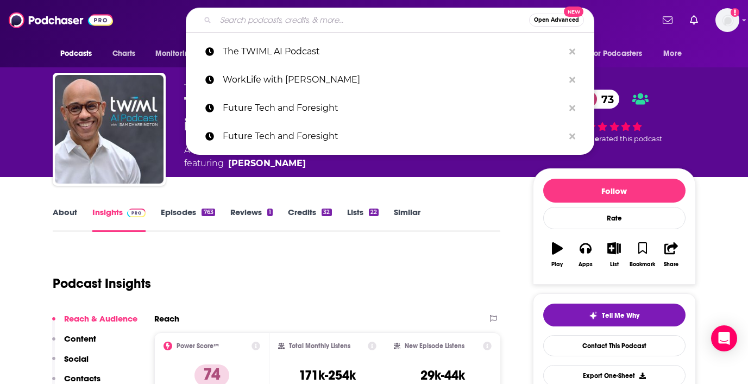
click at [292, 20] on input "Search podcasts, credits, & more..." at bounding box center [372, 19] width 313 height 17
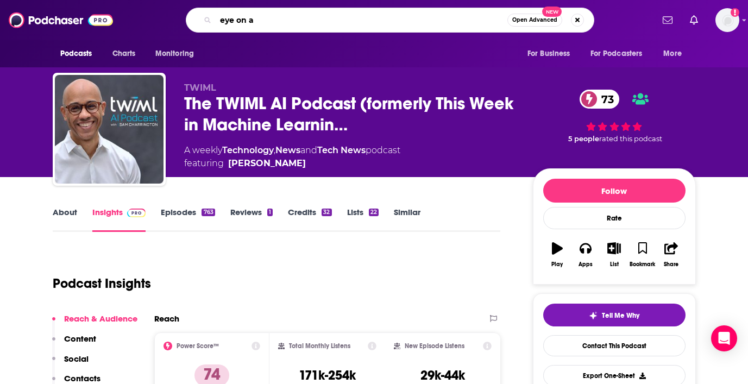
type input "eye on ai"
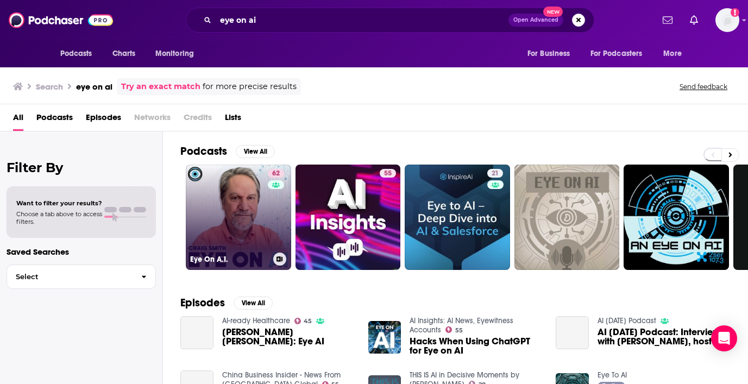
click at [241, 214] on link "62 Eye On A.I." at bounding box center [238, 216] width 105 height 105
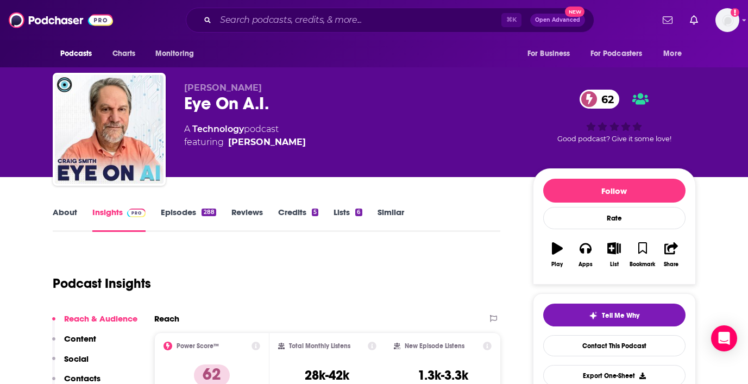
click at [64, 213] on link "About" at bounding box center [65, 219] width 24 height 25
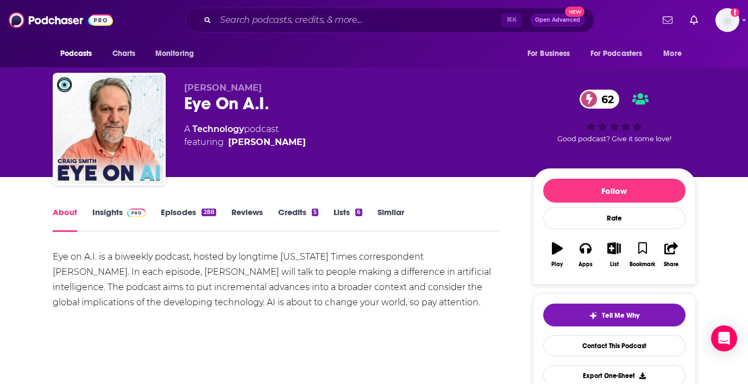
click at [111, 213] on link "Insights" at bounding box center [119, 219] width 54 height 25
